Goal: Use online tool/utility: Utilize a website feature to perform a specific function

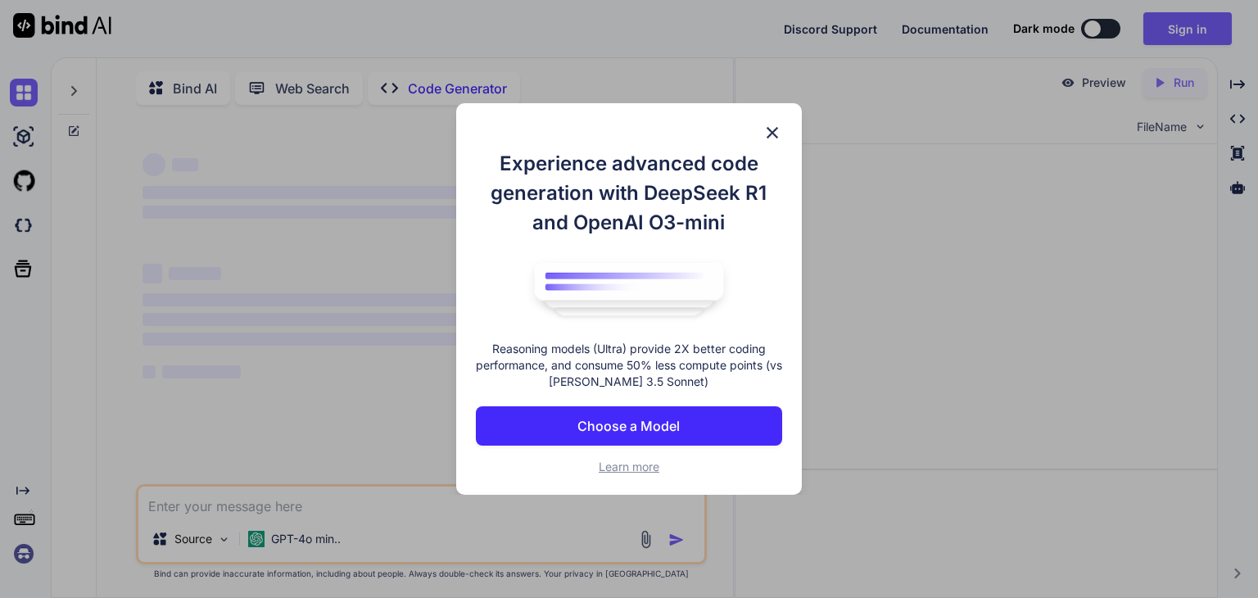
click at [773, 124] on img at bounding box center [773, 133] width 20 height 20
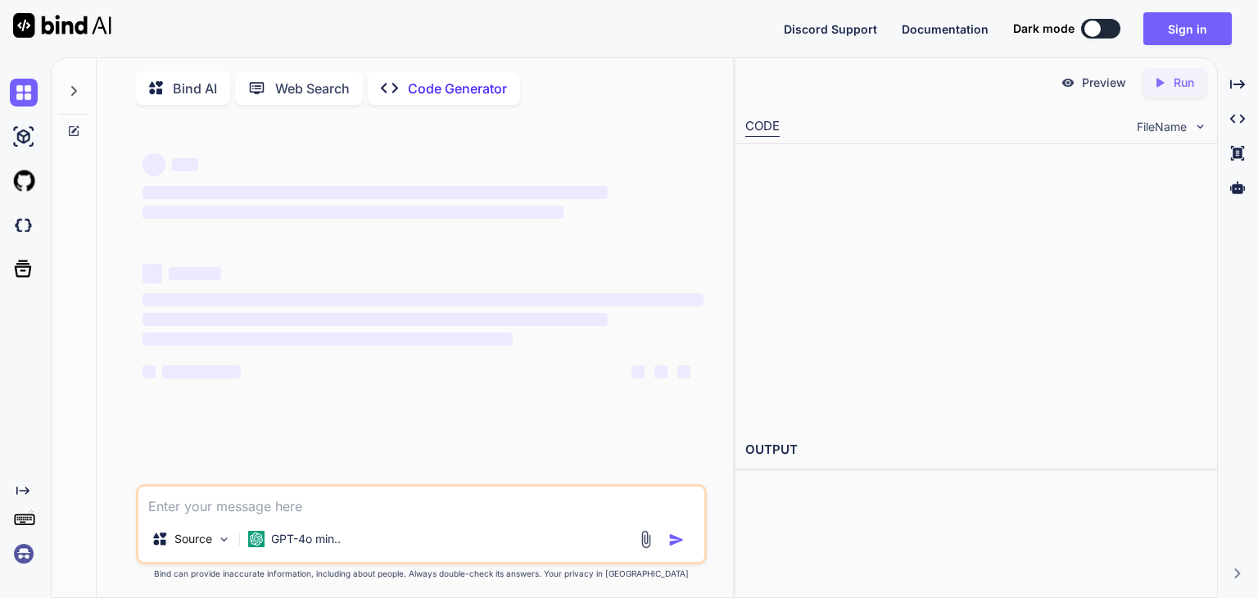
type textarea "x"
click at [366, 515] on textarea at bounding box center [421, 501] width 566 height 29
paste textarea "Write a program to create an array of integers and accept a number. Check wheth…"
type textarea "Write a program to create an array of integers and accept a number. Check wheth…"
type textarea "x"
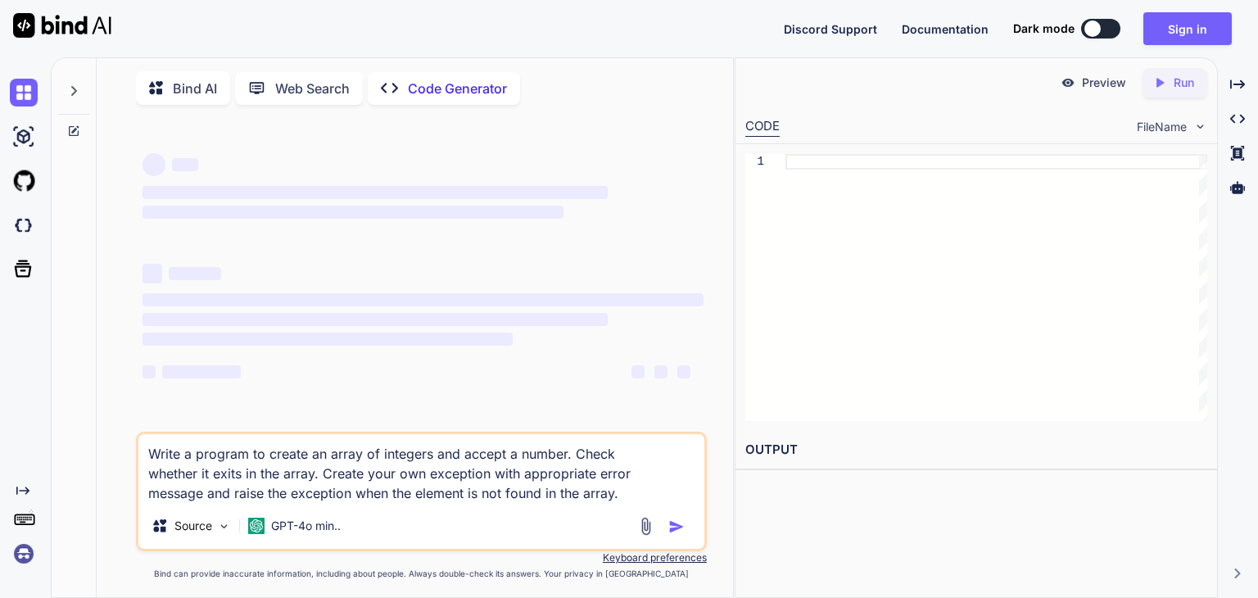
type textarea "Write a program to create an array of integers and accept a number. Check wheth…"
type textarea "x"
type textarea "Write a program to create an array of integers and accept a number. Check wheth…"
type textarea "x"
type textarea "Write a program to create an array of integers and accept a number. Check wheth…"
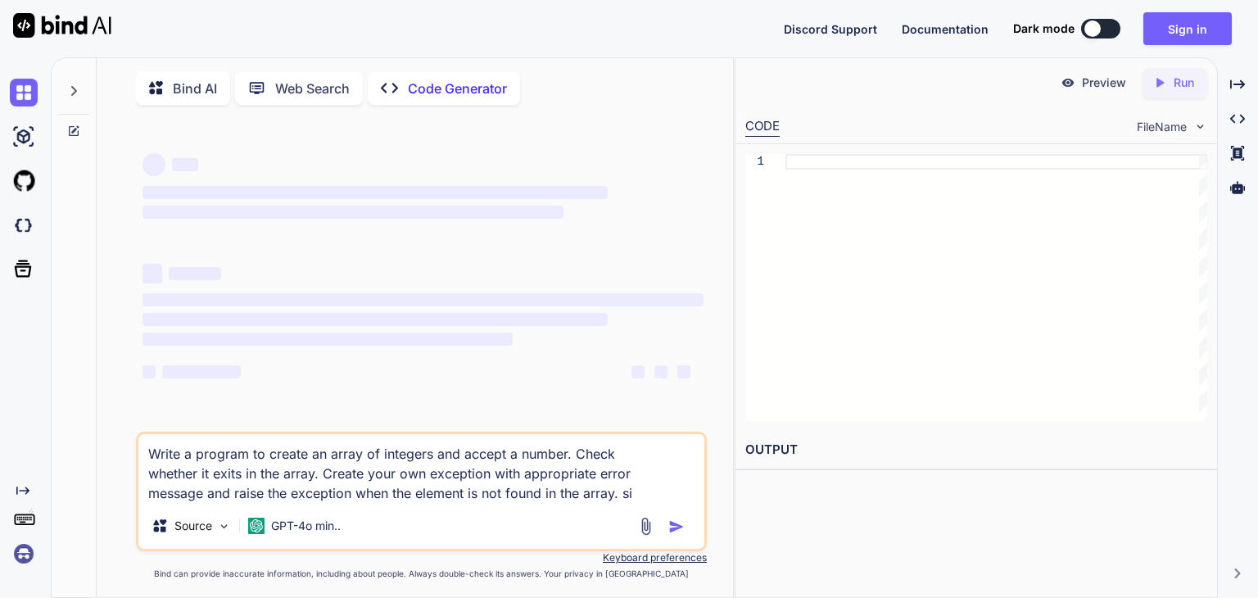
type textarea "x"
type textarea "Write a program to create an array of integers and accept a number. Check wheth…"
type textarea "x"
type textarea "Write a program to create an array of integers and accept a number. Check wheth…"
type textarea "x"
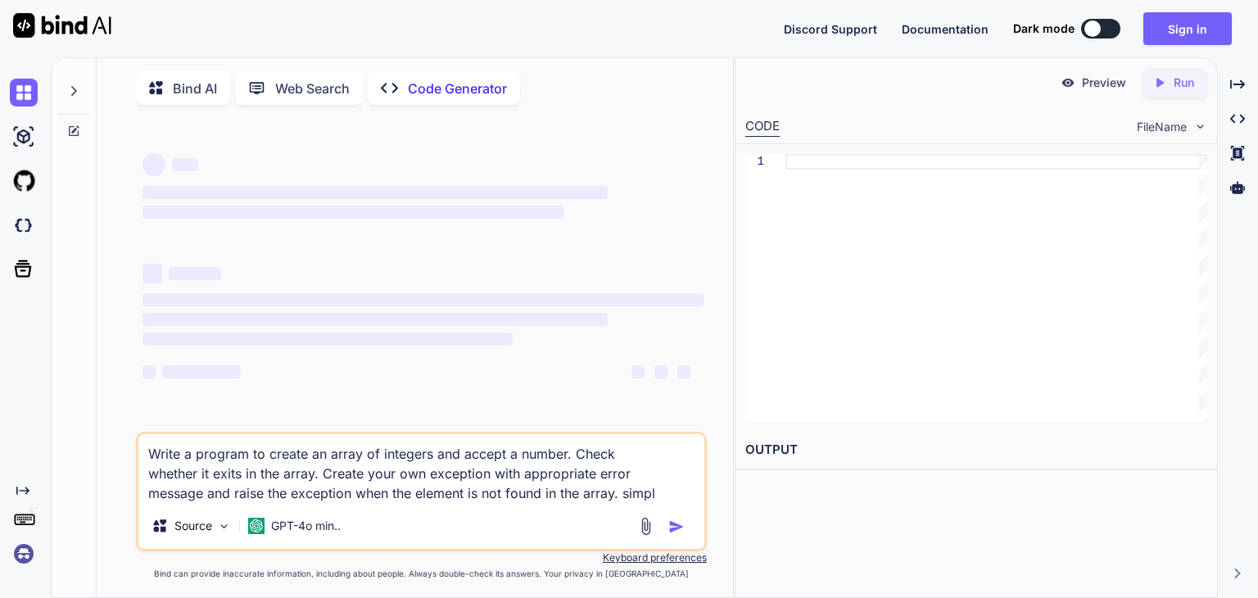
type textarea "Write a program to create an array of integers and accept a number. Check wheth…"
type textarea "x"
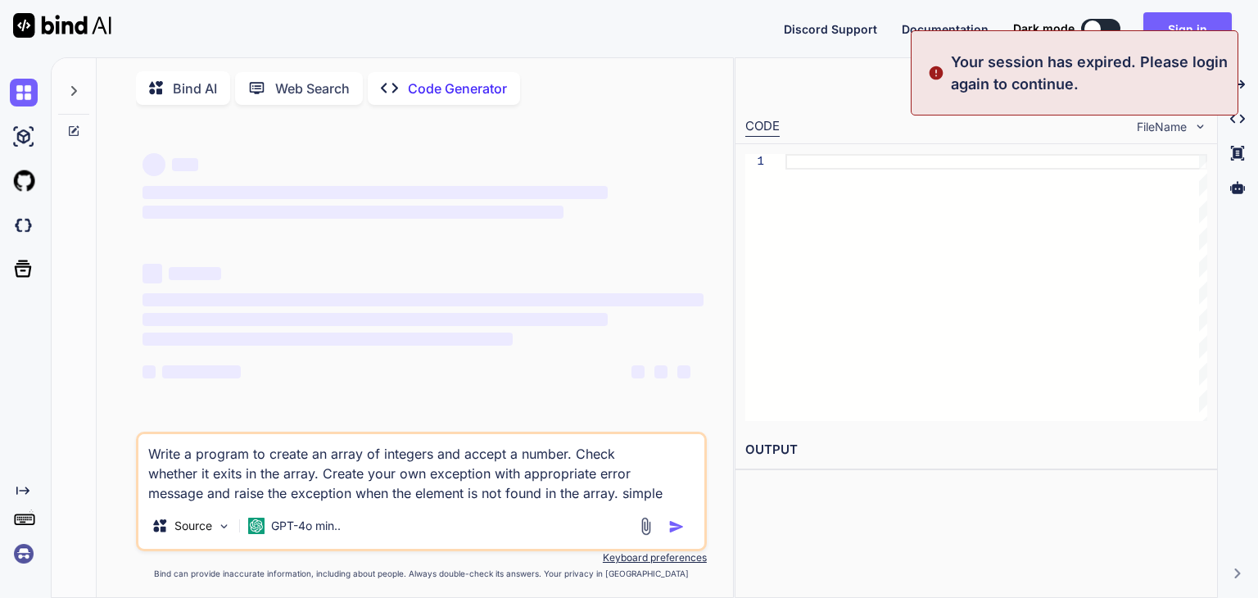
type textarea "Write a program to create an array of integers and accept a number. Check wheth…"
type textarea "x"
type textarea "Write a program to create an array of integers and accept a number. Check wheth…"
type textarea "x"
type textarea "Write a program to create an array of integers and accept a number. Check wheth…"
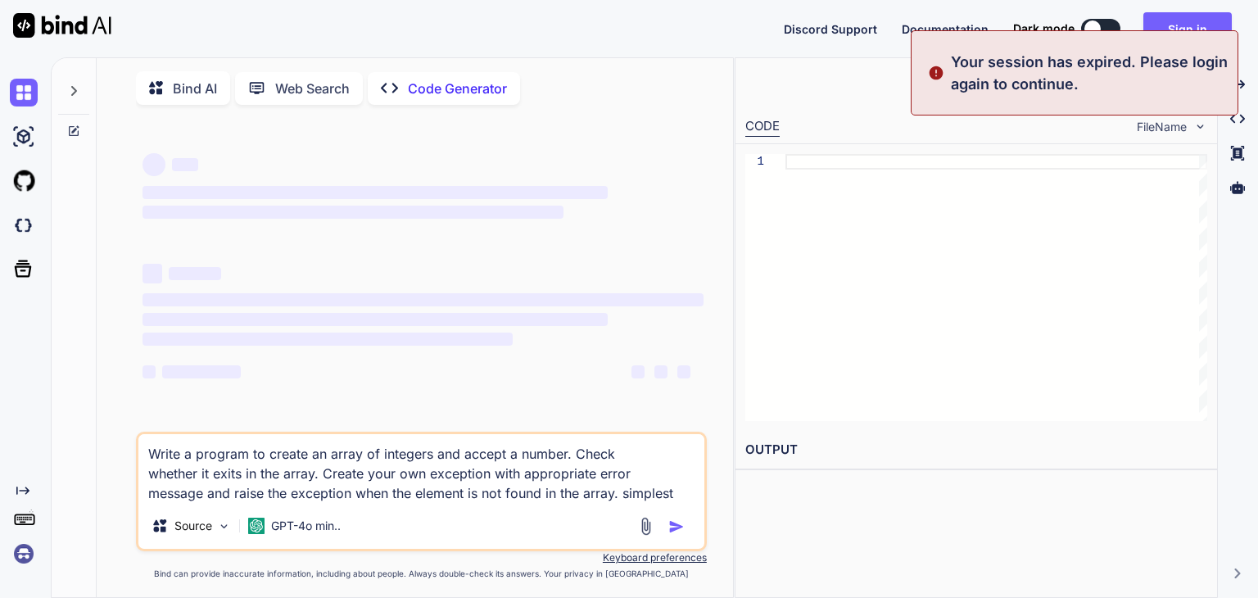
type textarea "x"
type textarea "Write a program to create an array of integers and accept a number. Check wheth…"
type textarea "x"
type textarea "Write a program to create an array of integers and accept a number. Check wheth…"
type textarea "x"
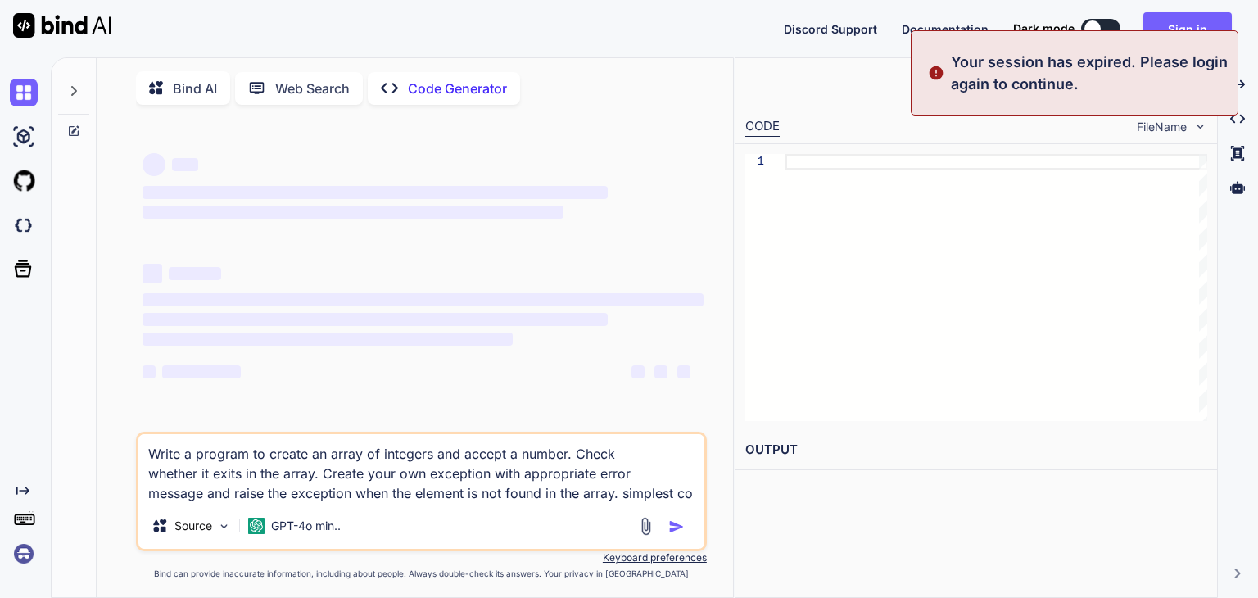
type textarea "Write a program to create an array of integers and accept a number. Check wheth…"
type textarea "x"
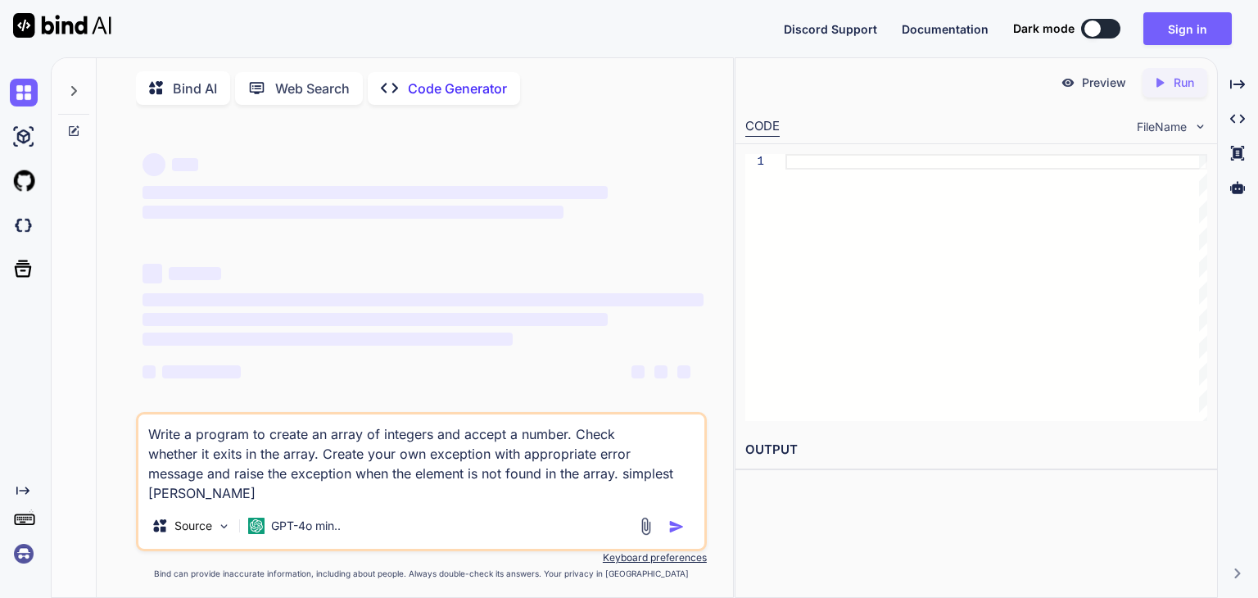
type textarea "Write a program to create an array of integers and accept a number. Check wheth…"
type textarea "x"
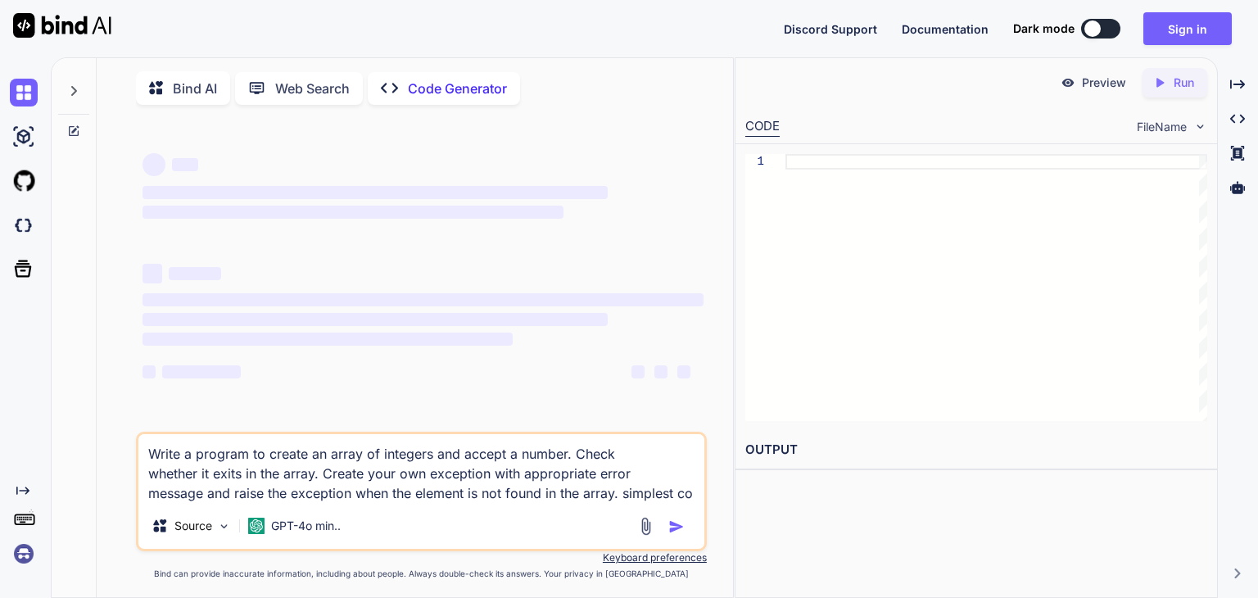
type textarea "Write a program to create an array of integers and accept a number. Check wheth…"
type textarea "x"
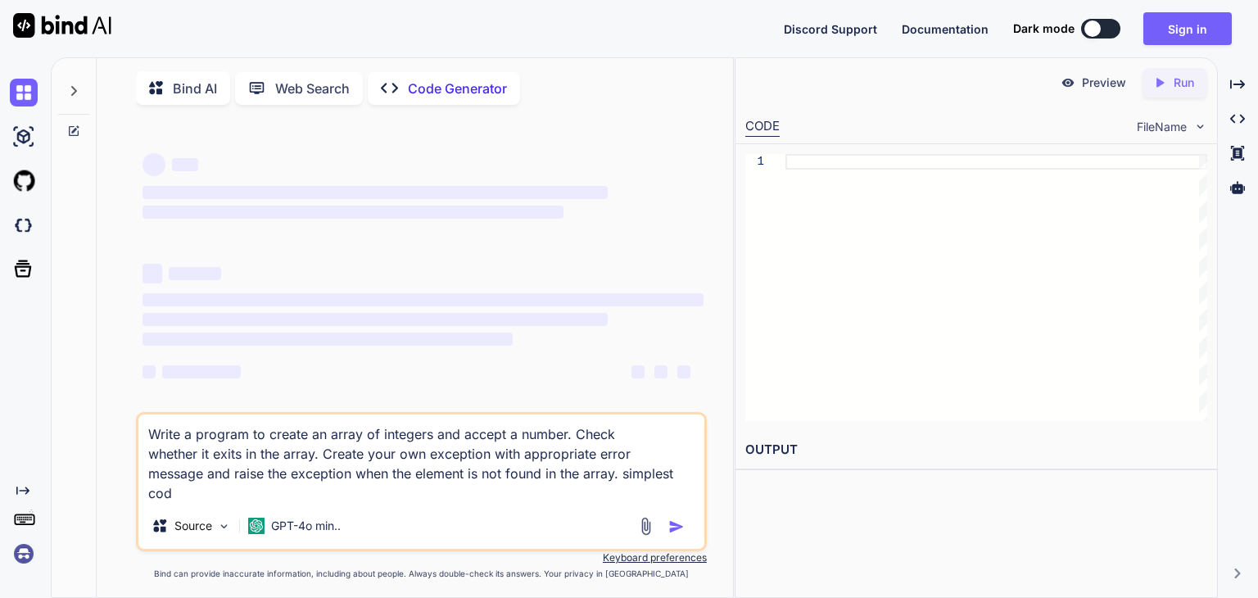
type textarea "Write a program to create an array of integers and accept a number. Check wheth…"
type textarea "x"
type textarea "Write a program to create an array of integers and accept a number. Check wheth…"
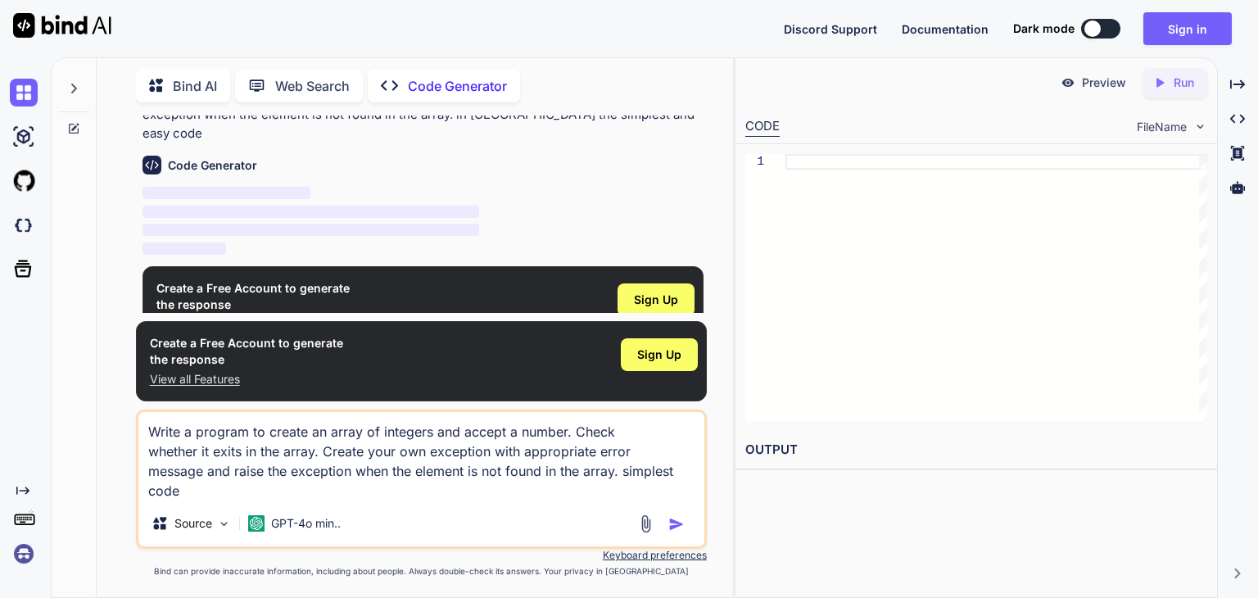
scroll to position [94, 0]
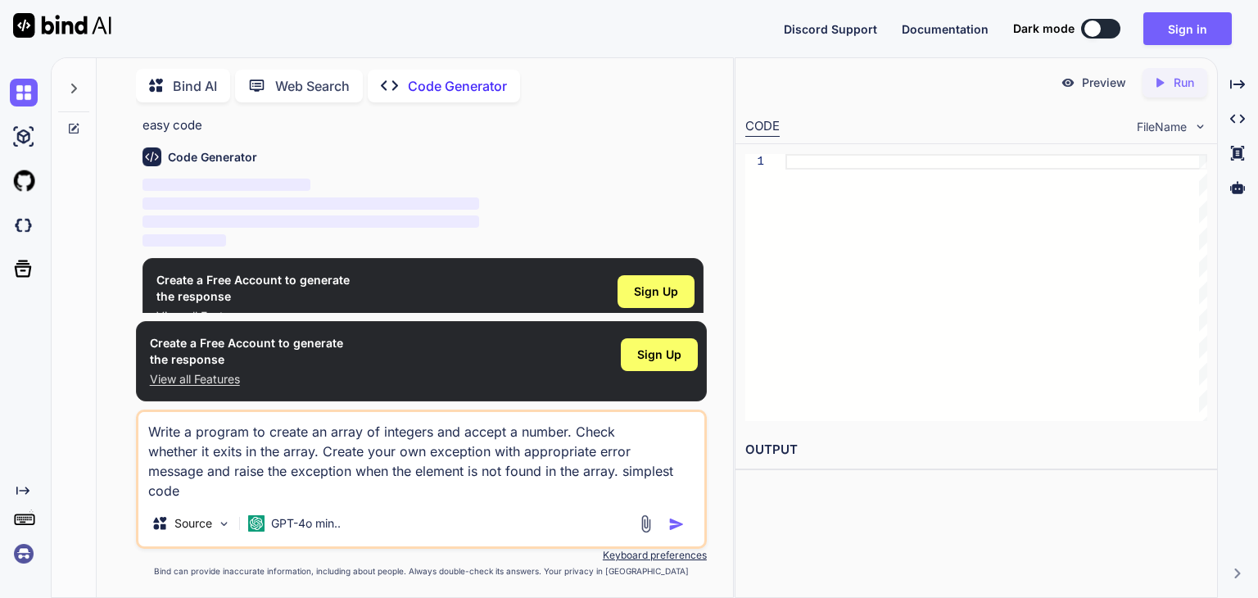
type textarea "x"
type textarea "Write a program to create an array of integers and accept a number. Check wheth…"
type textarea "x"
type textarea "Write a program to create an array of integers and accept a number. Check wheth…"
type textarea "x"
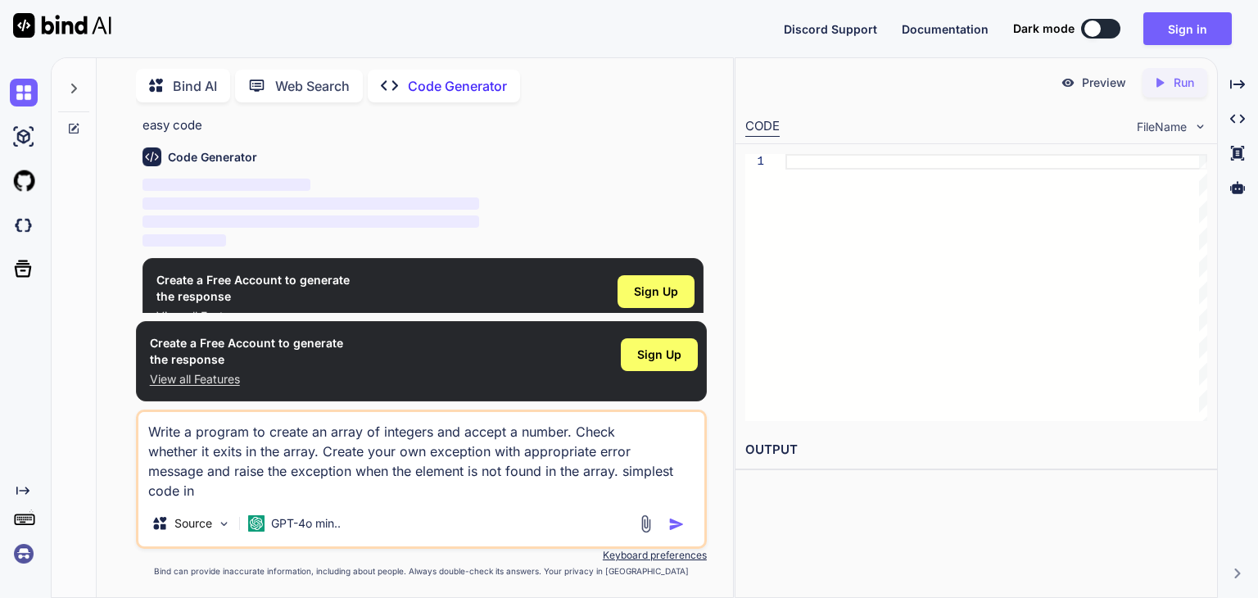
type textarea "Write a program to create an array of integers and accept a number. Check wheth…"
type textarea "x"
type textarea "Write a program to create an array of integers and accept a number. Check wheth…"
type textarea "x"
type textarea "Write a program to create an array of integers and accept a number. Check wheth…"
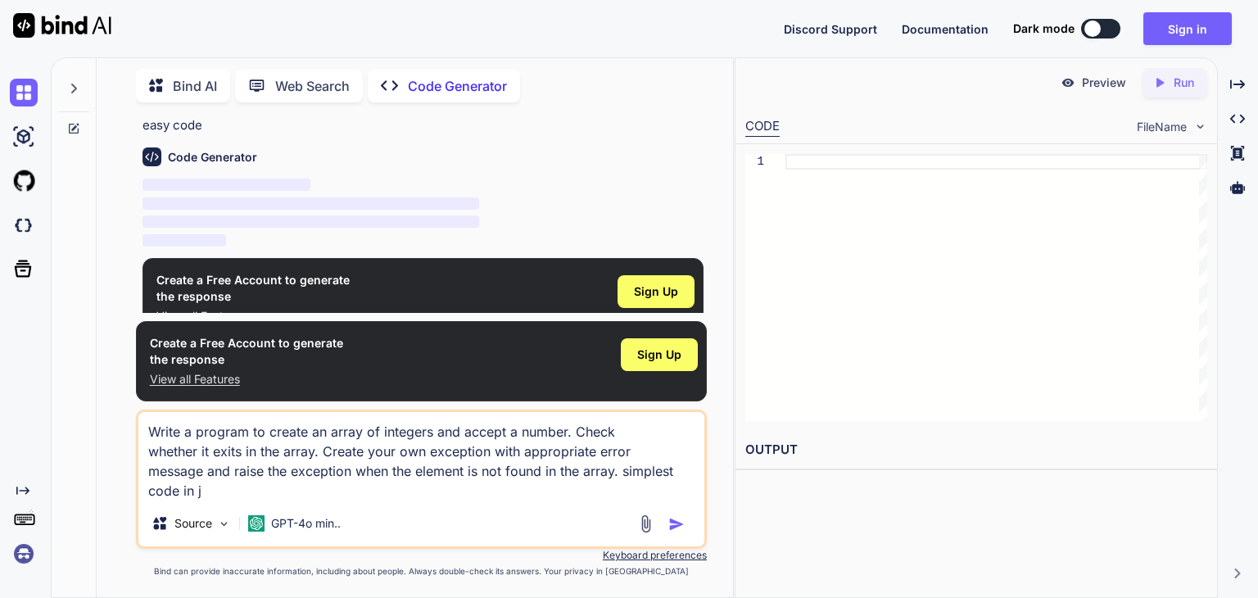
type textarea "x"
type textarea "Write a program to create an array of integers and accept a number. Check wheth…"
type textarea "x"
type textarea "Write a program to create an array of integers and accept a number. Check wheth…"
type textarea "x"
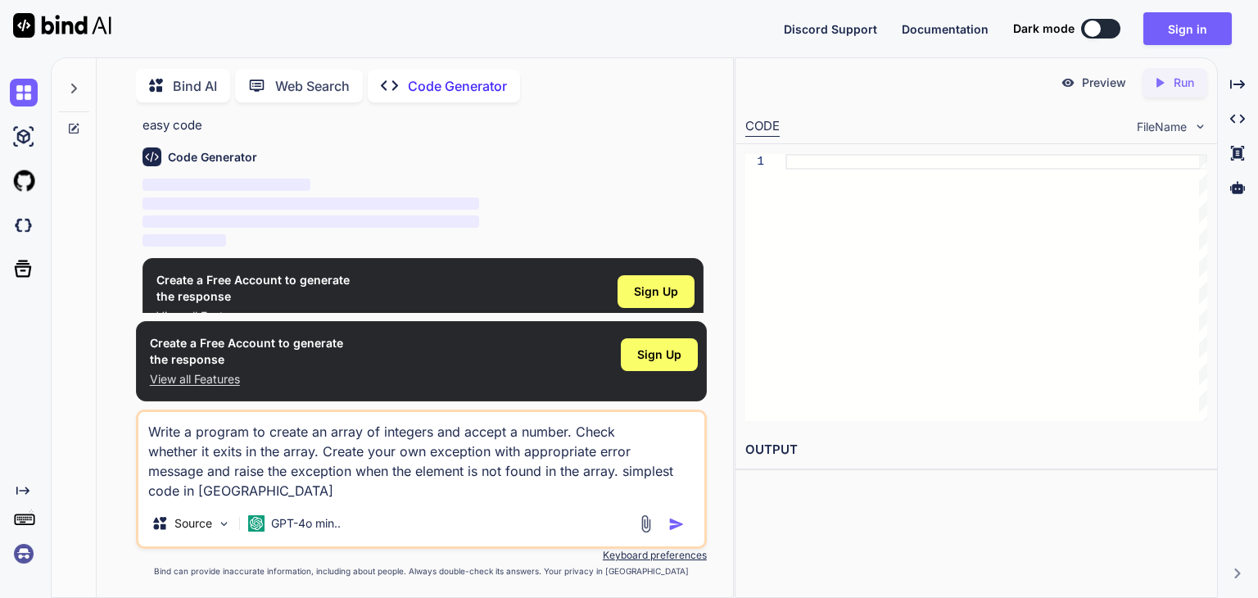
type textarea "Write a program to create an array of integers and accept a number. Check wheth…"
type textarea "x"
type textarea "Write a program to create an array of integers and accept a number. Check wheth…"
type textarea "x"
type textarea "Write a program to create an array of integers and accept a number. Check wheth…"
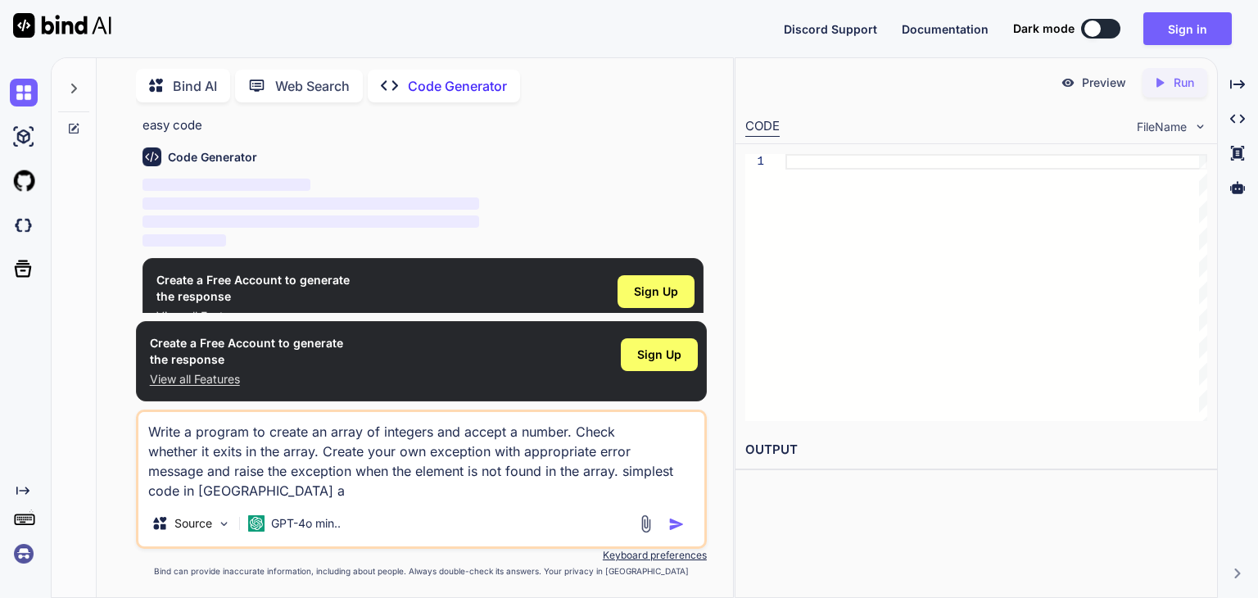
type textarea "x"
type textarea "Write a program to create an array of integers and accept a number. Check wheth…"
type textarea "x"
type textarea "Write a program to create an array of integers and accept a number. Check wheth…"
type textarea "x"
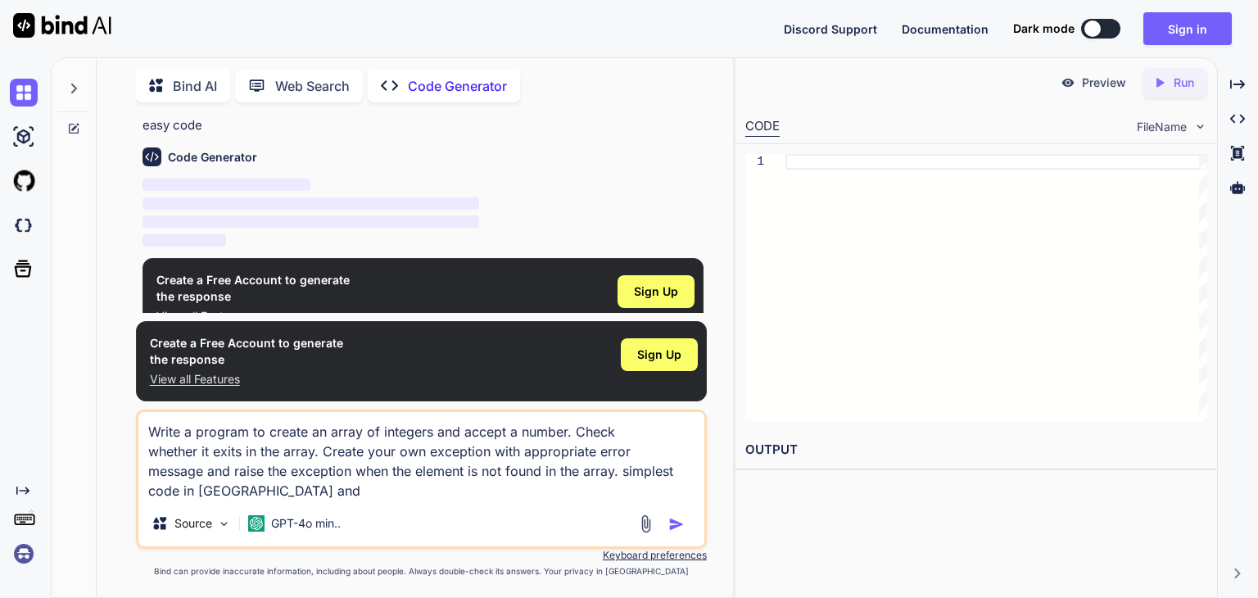
type textarea "Write a program to create an array of integers and accept a number. Check wheth…"
type textarea "x"
type textarea "Write a program to create an array of integers and accept a number. Check wheth…"
type textarea "x"
type textarea "Write a program to create an array of integers and accept a number. Check wheth…"
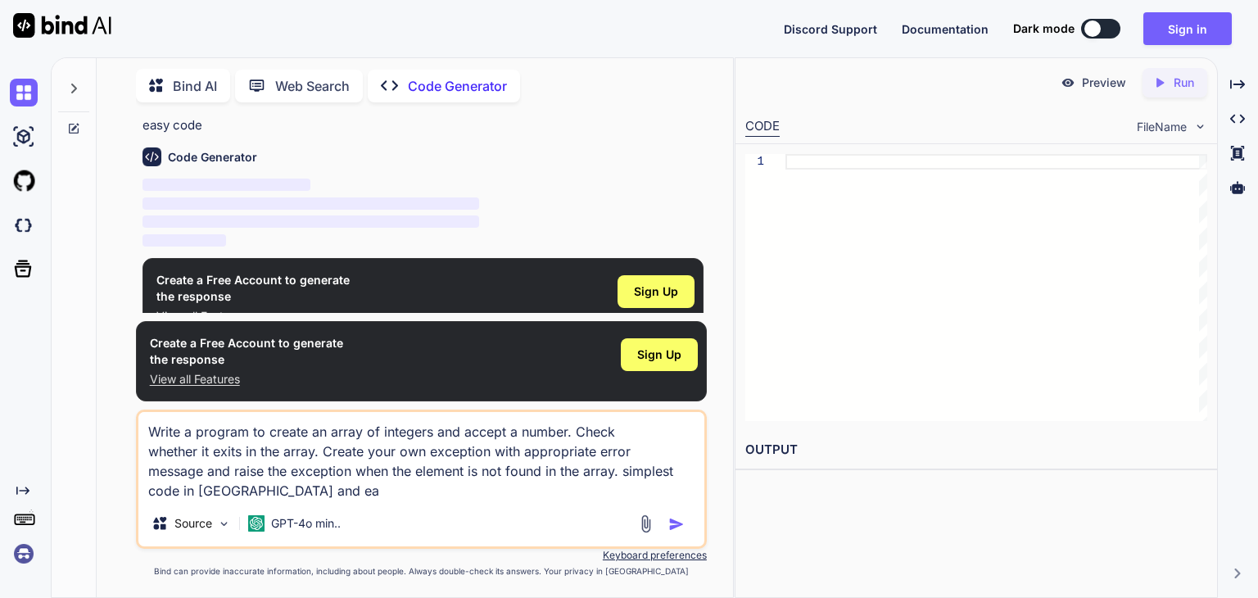
type textarea "x"
type textarea "Write a program to create an array of integers and accept a number. Check wheth…"
type textarea "x"
type textarea "Write a program to create an array of integers and accept a number. Check wheth…"
type textarea "x"
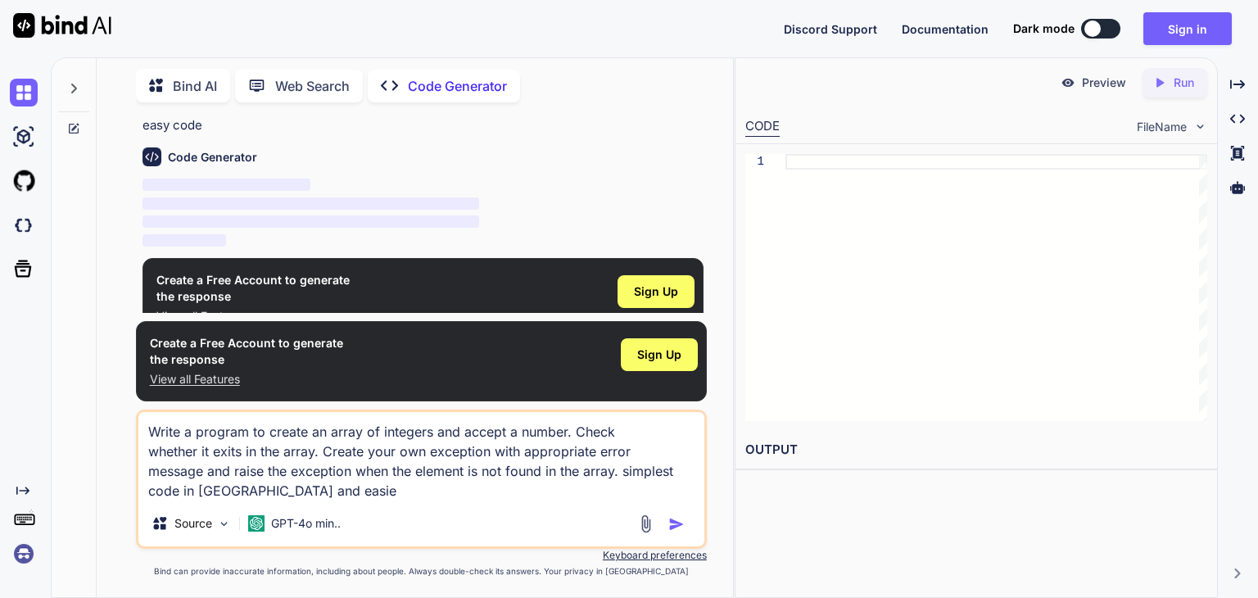
type textarea "Write a program to create an array of integers and accept a number. Check wheth…"
type textarea "x"
type textarea "Write a program to create an array of integers and accept a number. Check wheth…"
type textarea "x"
type textarea "Write a program to create an array of integers and accept a number. Check wheth…"
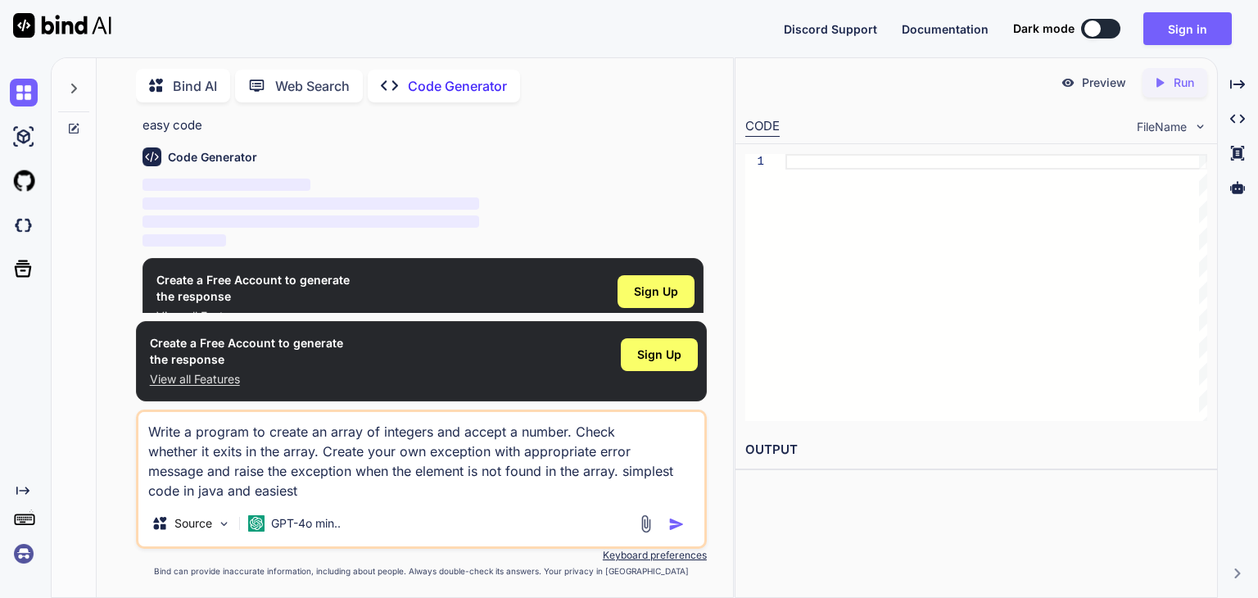
type textarea "x"
type textarea "Write a program to create an array of integers and accept a number. Check wheth…"
type textarea "x"
type textarea "Write a program to create an array of integers and accept a number. Check wheth…"
type textarea "x"
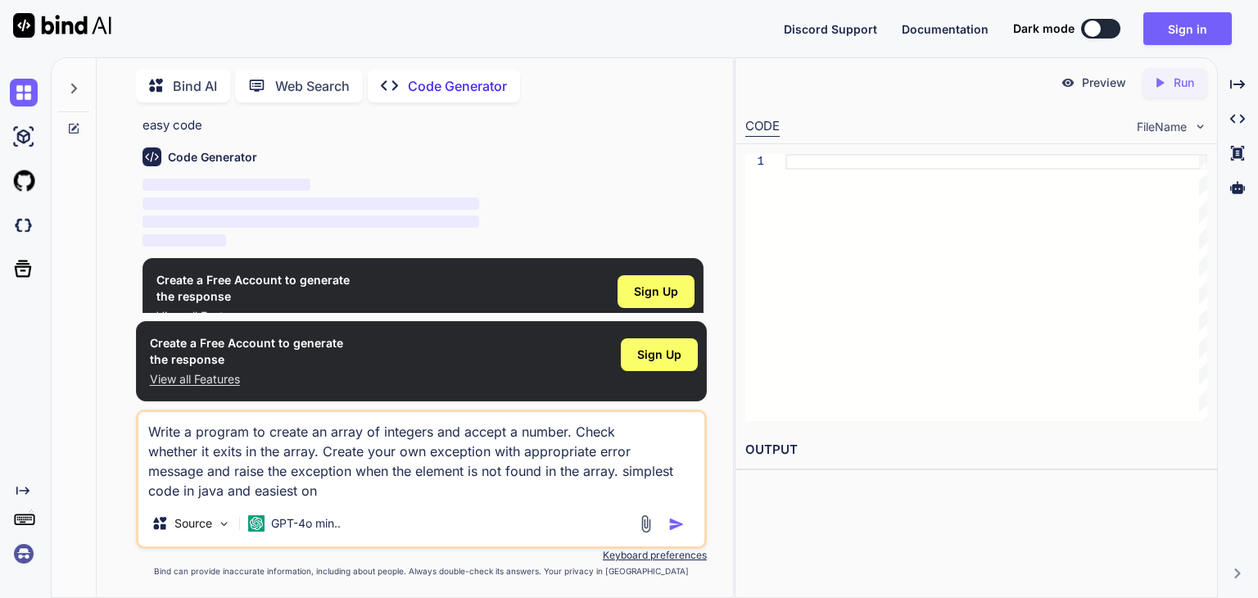
type textarea "Write a program to create an array of integers and accept a number. Check wheth…"
type textarea "x"
type textarea "Write a program to create an array of integers and accept a number. Check wheth…"
click at [678, 534] on div "Source GPT-4o min.." at bounding box center [421, 526] width 566 height 39
click at [675, 528] on img "button" at bounding box center [676, 524] width 16 height 16
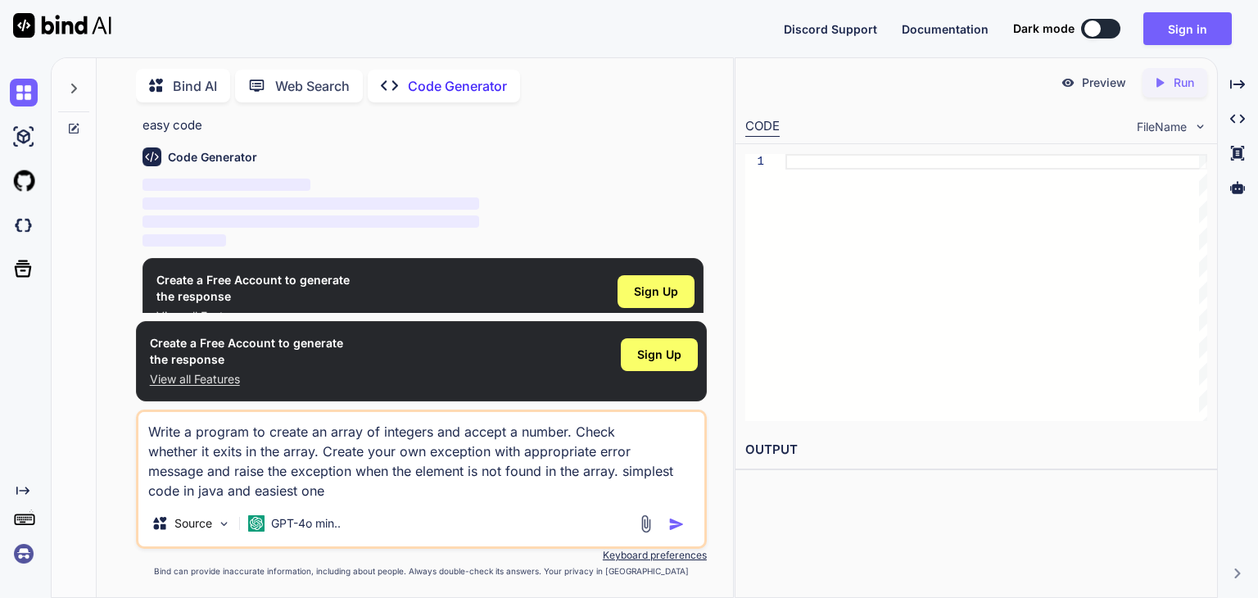
click at [675, 528] on img "button" at bounding box center [676, 524] width 16 height 16
